Goal: Task Accomplishment & Management: Use online tool/utility

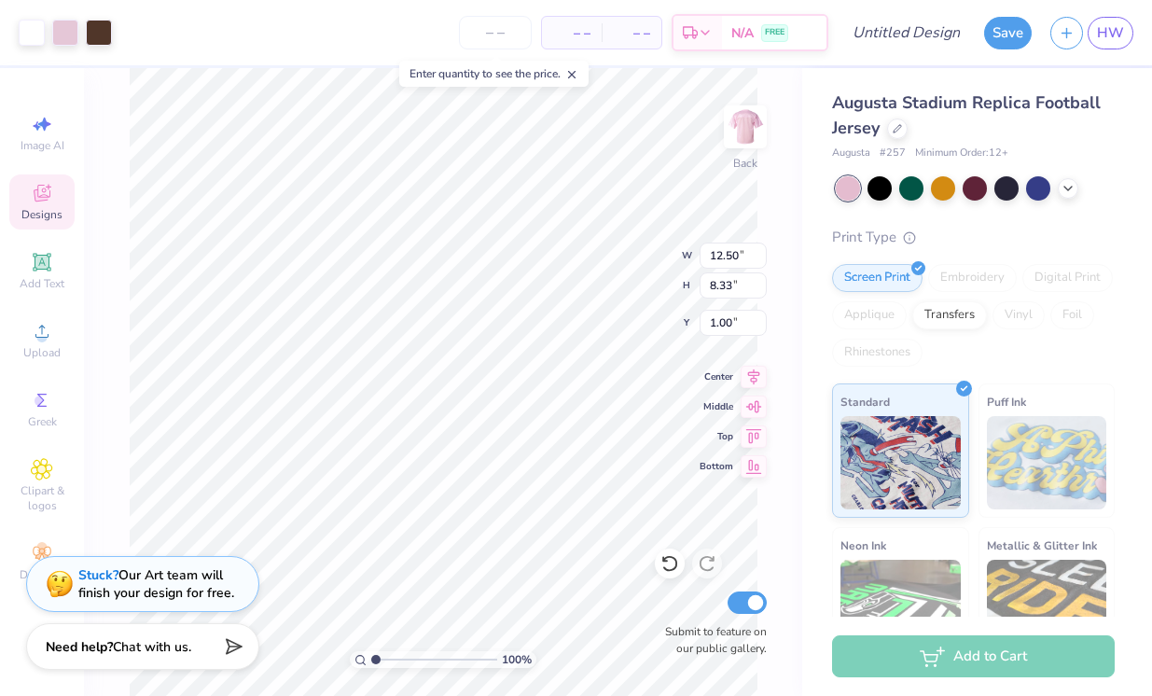
type input "1.02"
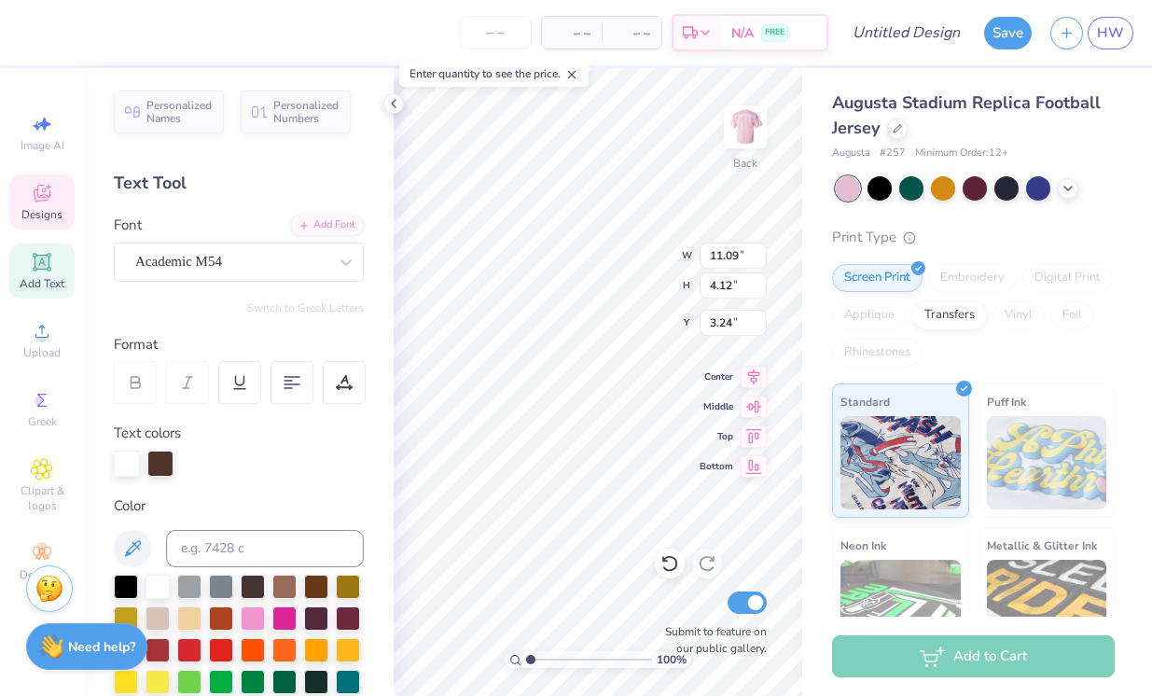
scroll to position [1, 1]
type textarea "THINK PINK"
click at [810, 471] on div "Augusta Stadium Replica Football Jersey Augusta # 257 Minimum Order: 12 + Print…" at bounding box center [977, 436] width 350 height 737
type input "9.17"
type input "8.64"
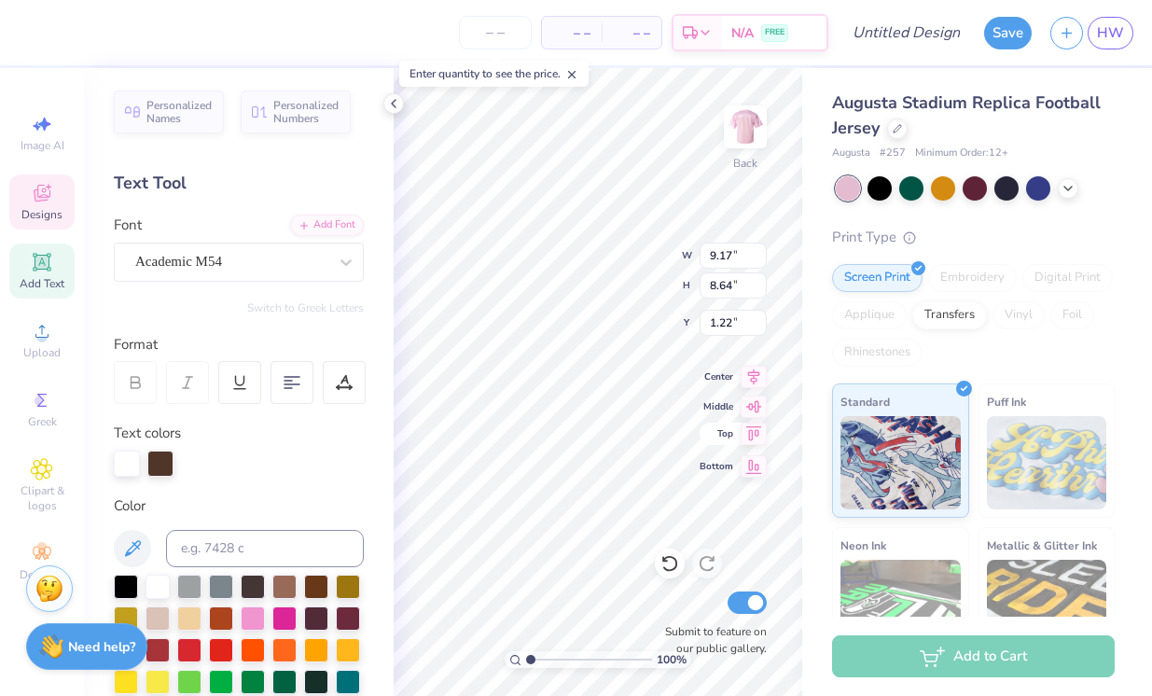
type input "1.22"
type input "11.09"
type input "4.12"
type input "3.24"
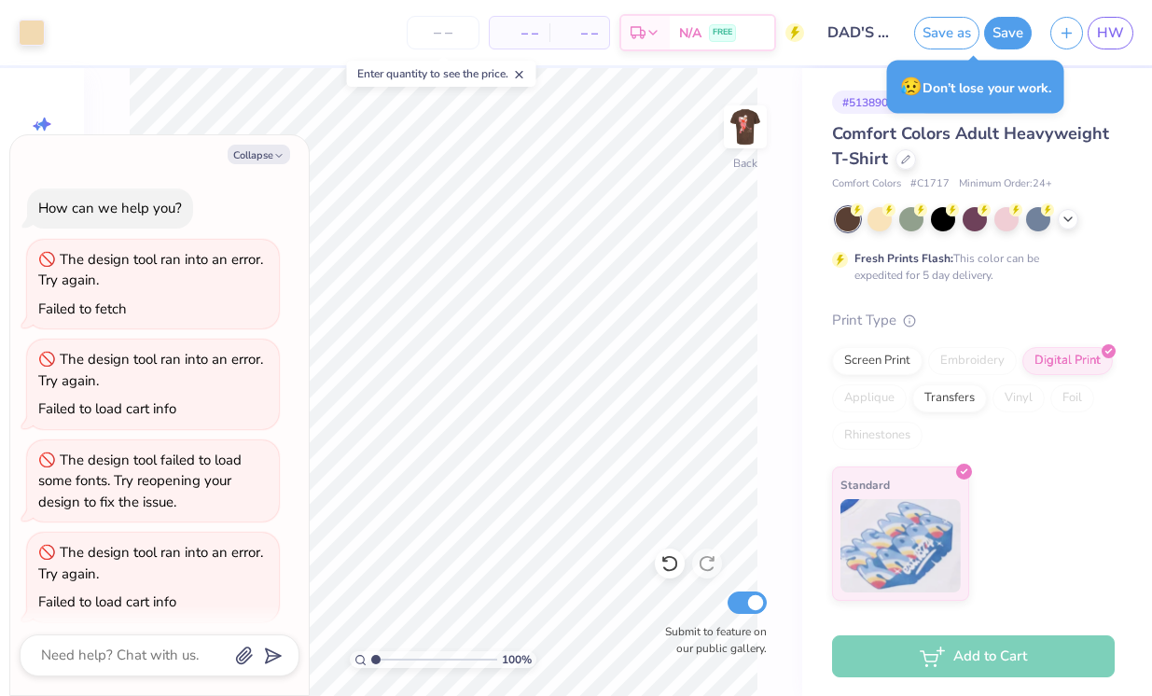
type textarea "x"
